Goal: Information Seeking & Learning: Learn about a topic

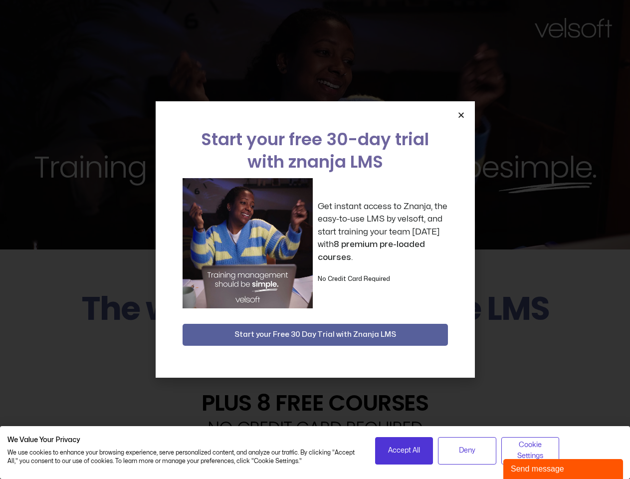
click at [315, 239] on div "Get instant access to Znanja, the easy-to-use LMS by velsoft, and start trainin…" at bounding box center [315, 243] width 265 height 130
click at [461, 115] on icon "Close" at bounding box center [460, 114] width 7 height 7
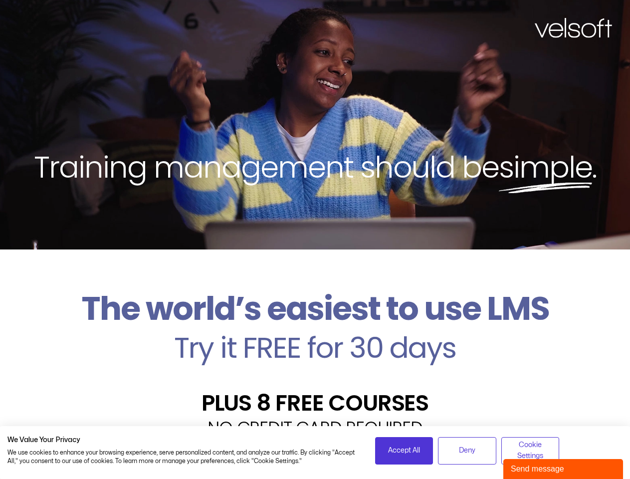
click at [315, 335] on h2 "Try it FREE for 30 days" at bounding box center [314, 347] width 615 height 29
click at [404, 450] on span "Accept All" at bounding box center [404, 450] width 32 height 11
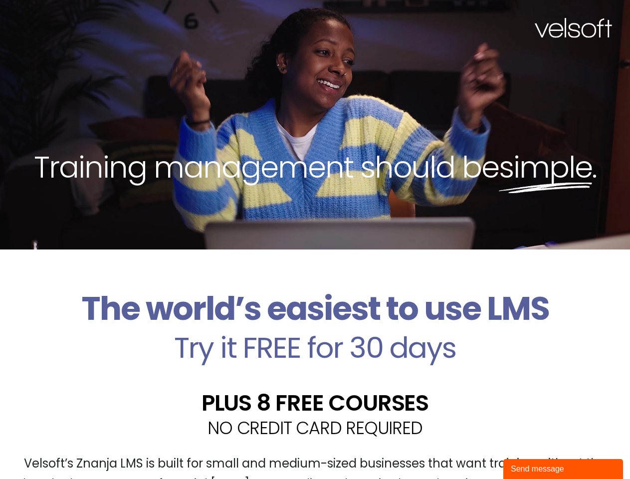
click at [467, 450] on div "Velsoft’s Znanja LMS is built for small and medium-sized businesses that want t…" at bounding box center [314, 477] width 615 height 73
click at [530, 450] on div "Velsoft’s Znanja LMS is built for small and medium-sized businesses that want t…" at bounding box center [314, 477] width 615 height 73
click at [563, 469] on div "Send message" at bounding box center [563, 469] width 105 height 12
